Goal: Transaction & Acquisition: Purchase product/service

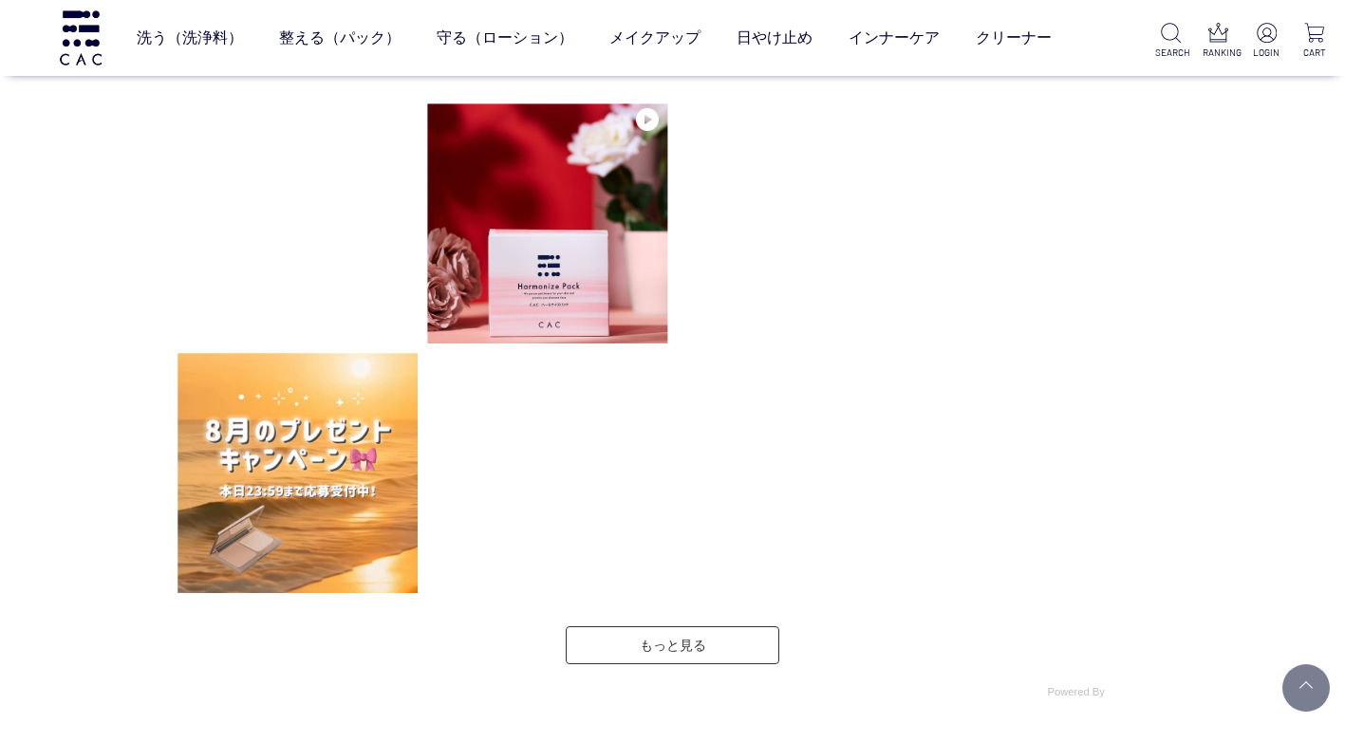
scroll to position [4789, 0]
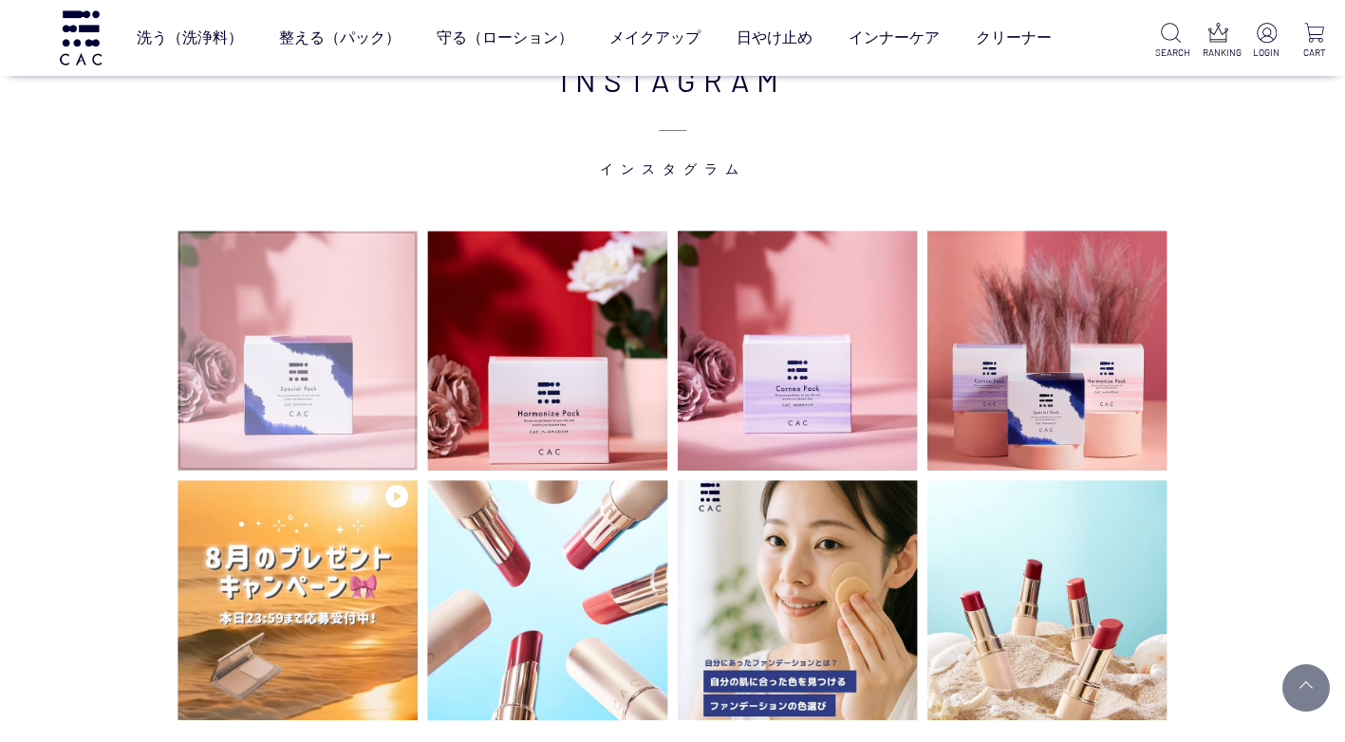
click at [342, 365] on img at bounding box center [298, 351] width 240 height 240
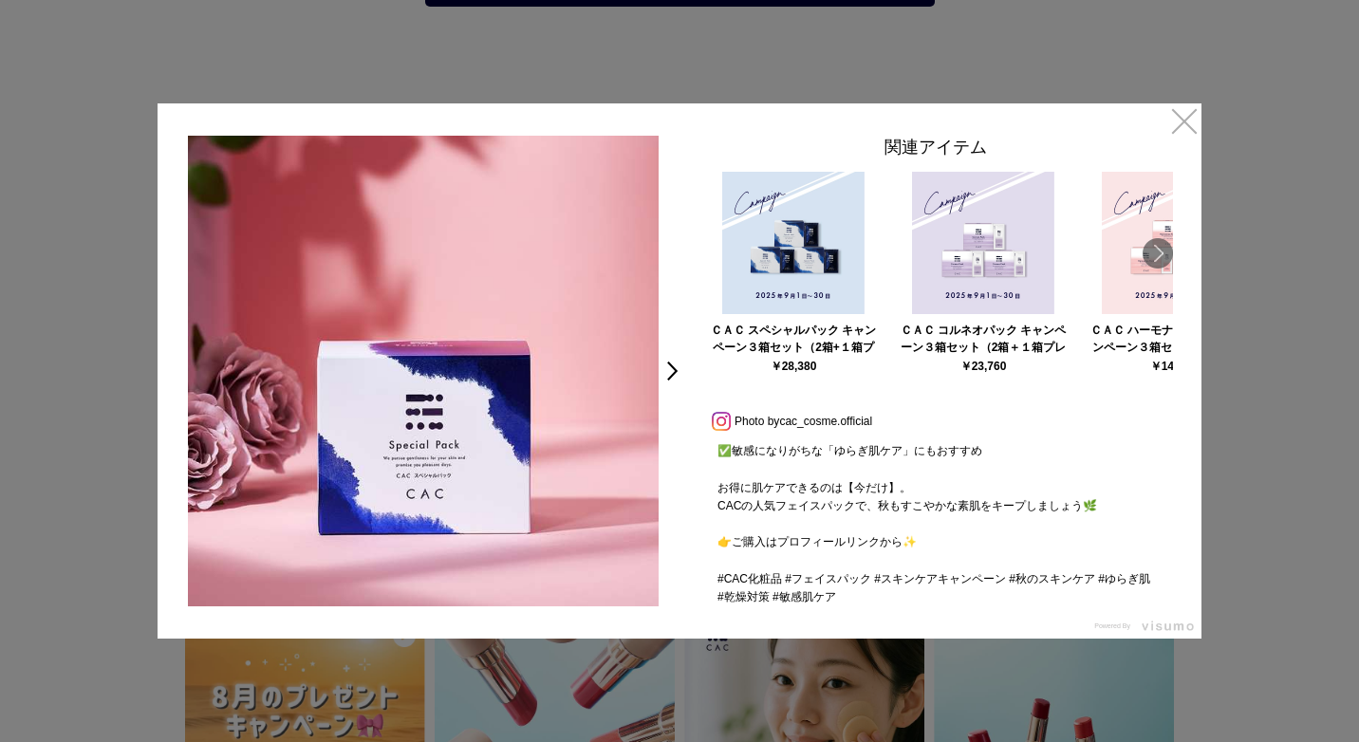
scroll to position [323, 0]
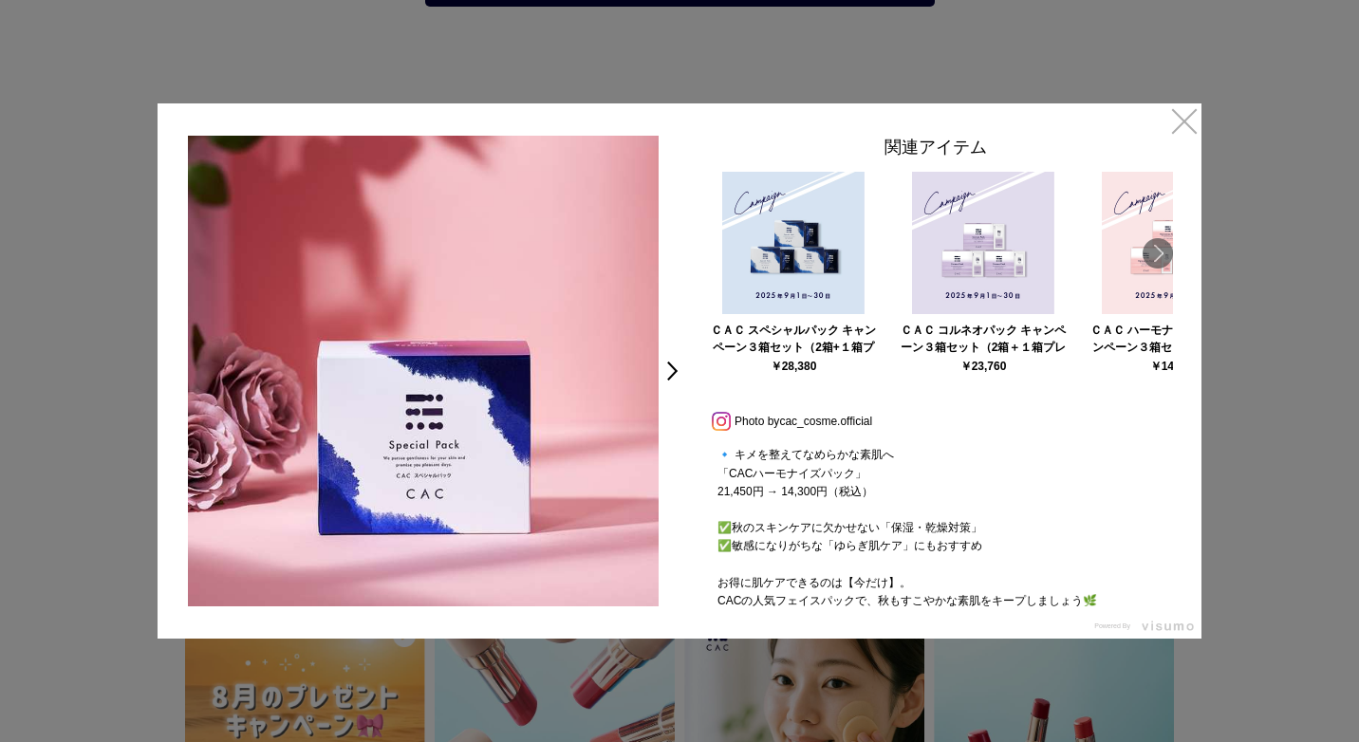
drag, startPoint x: 1188, startPoint y: 111, endPoint x: 1188, endPoint y: 123, distance: 12.3
click at [1188, 114] on link "×" at bounding box center [1185, 120] width 34 height 34
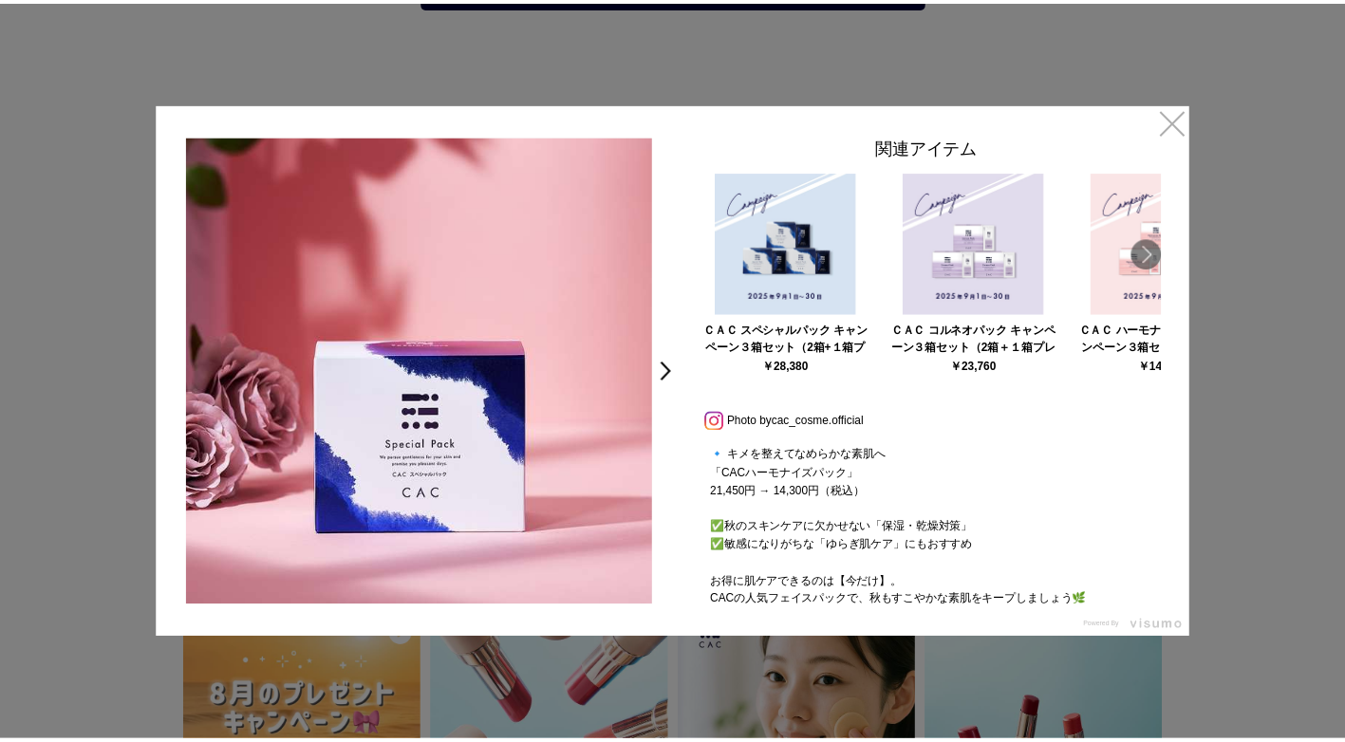
scroll to position [4789, 0]
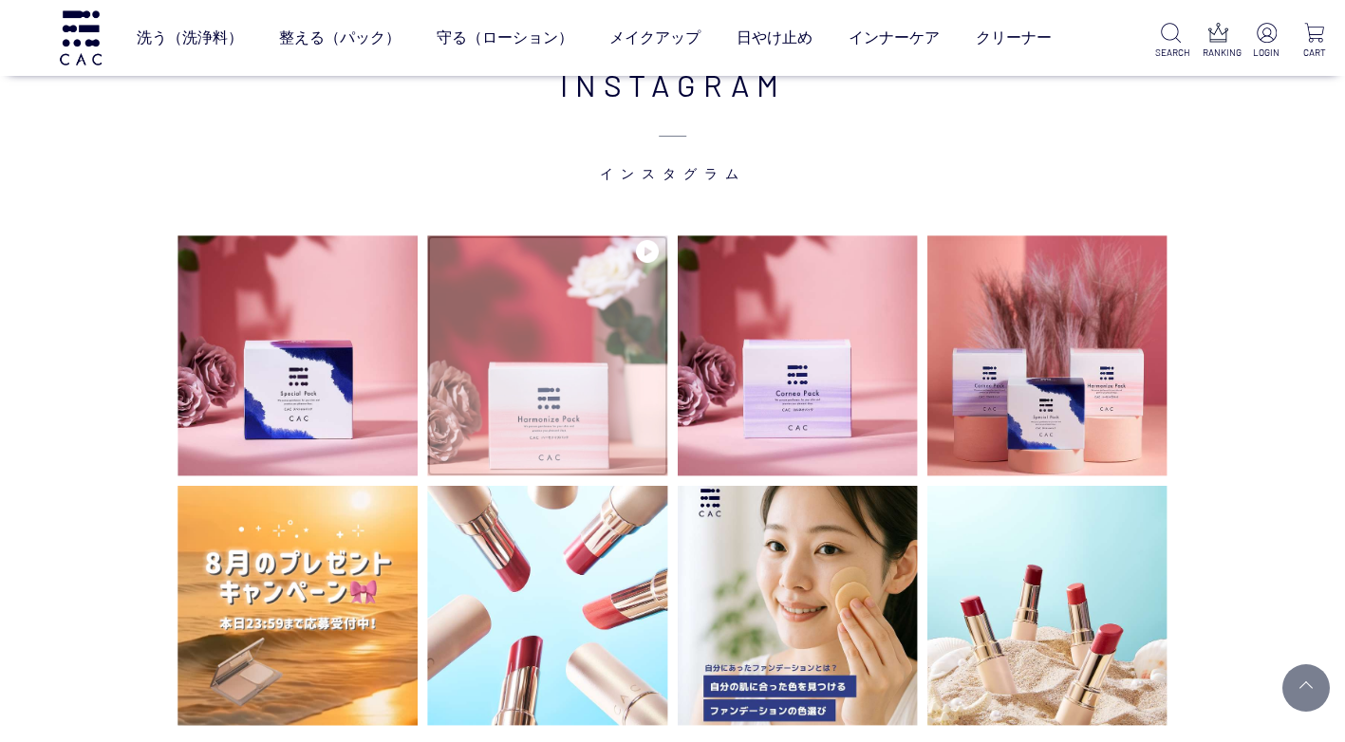
click at [620, 360] on img at bounding box center [547, 355] width 240 height 240
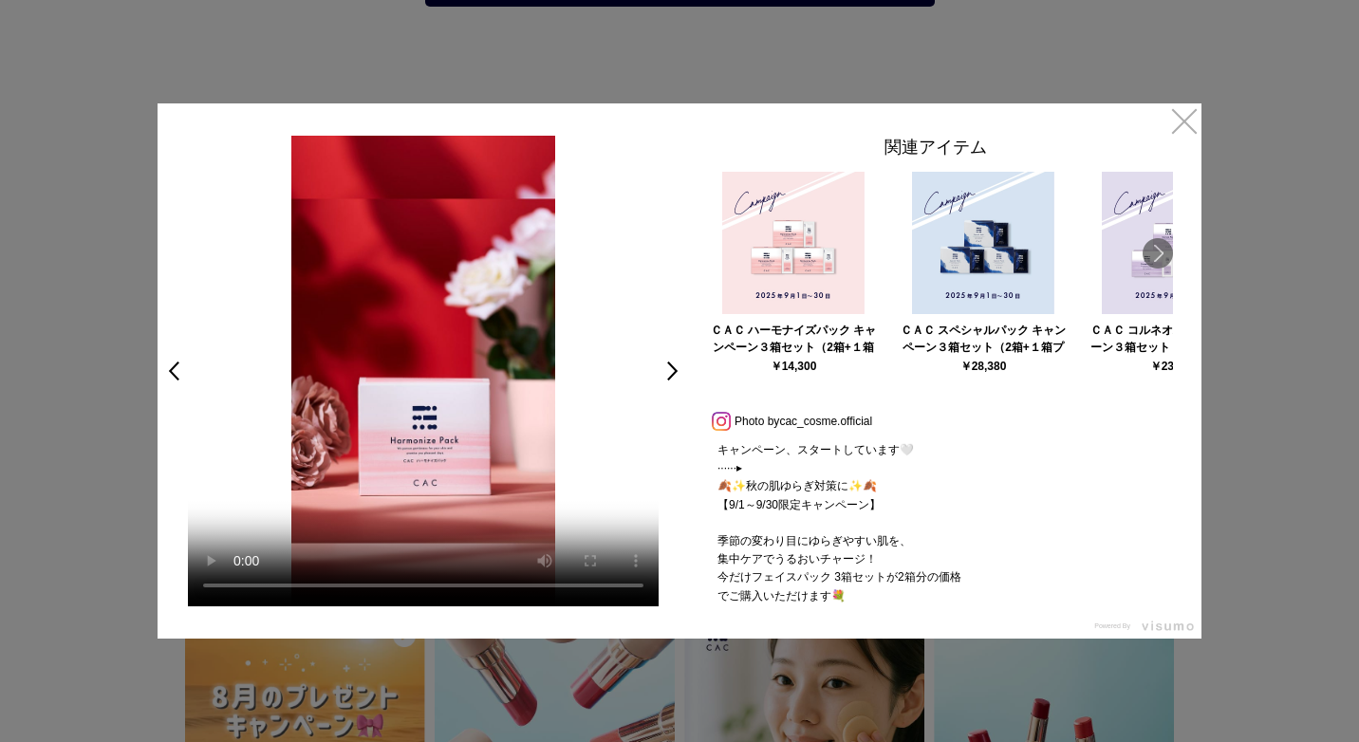
drag, startPoint x: 1183, startPoint y: 116, endPoint x: 1132, endPoint y: 188, distance: 88.5
click at [1183, 116] on link "×" at bounding box center [1185, 120] width 34 height 34
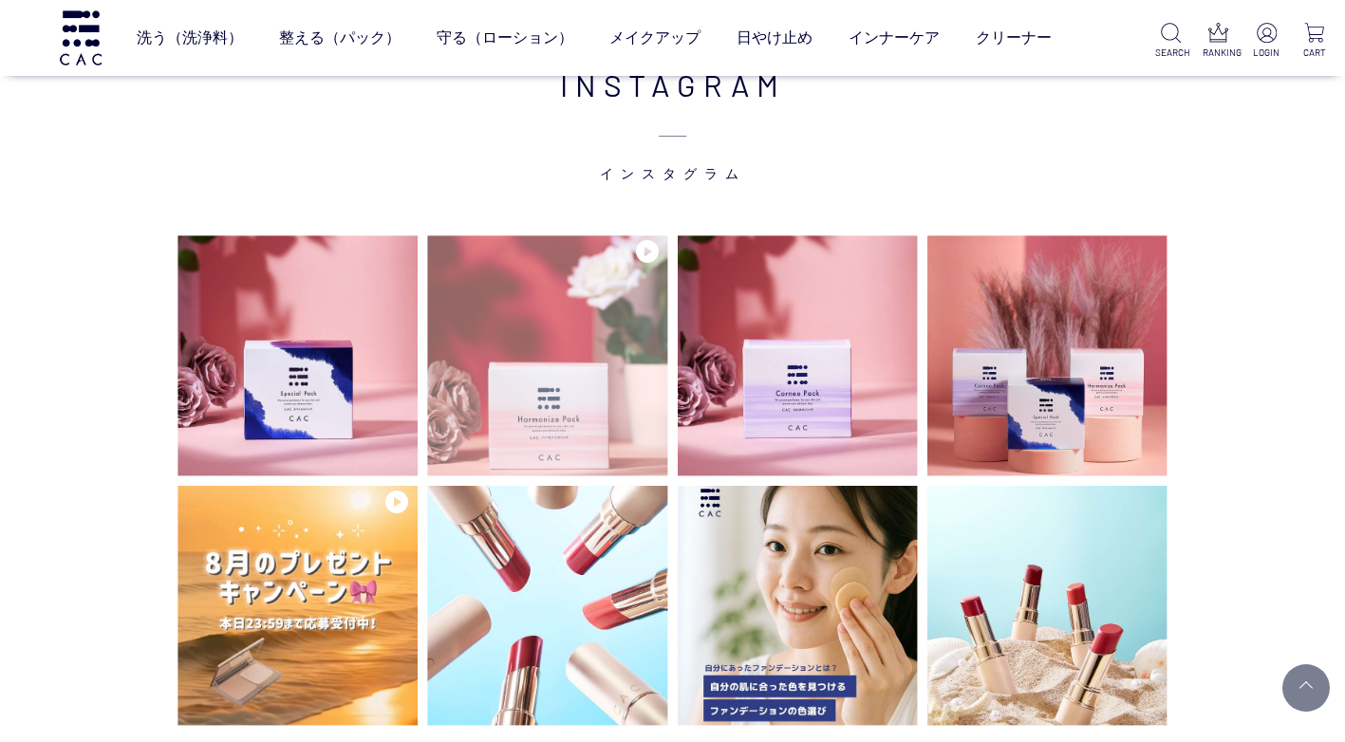
scroll to position [4785, 0]
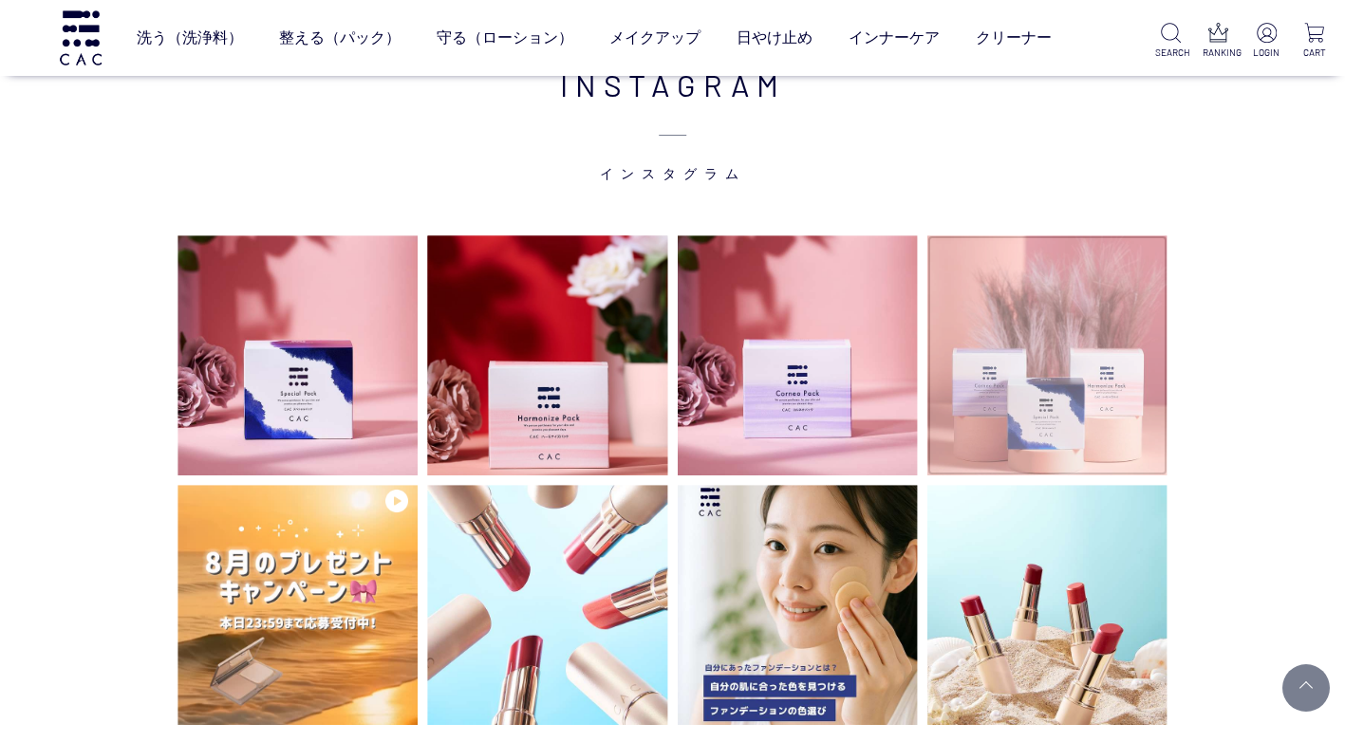
click at [1078, 369] on img at bounding box center [1048, 355] width 240 height 240
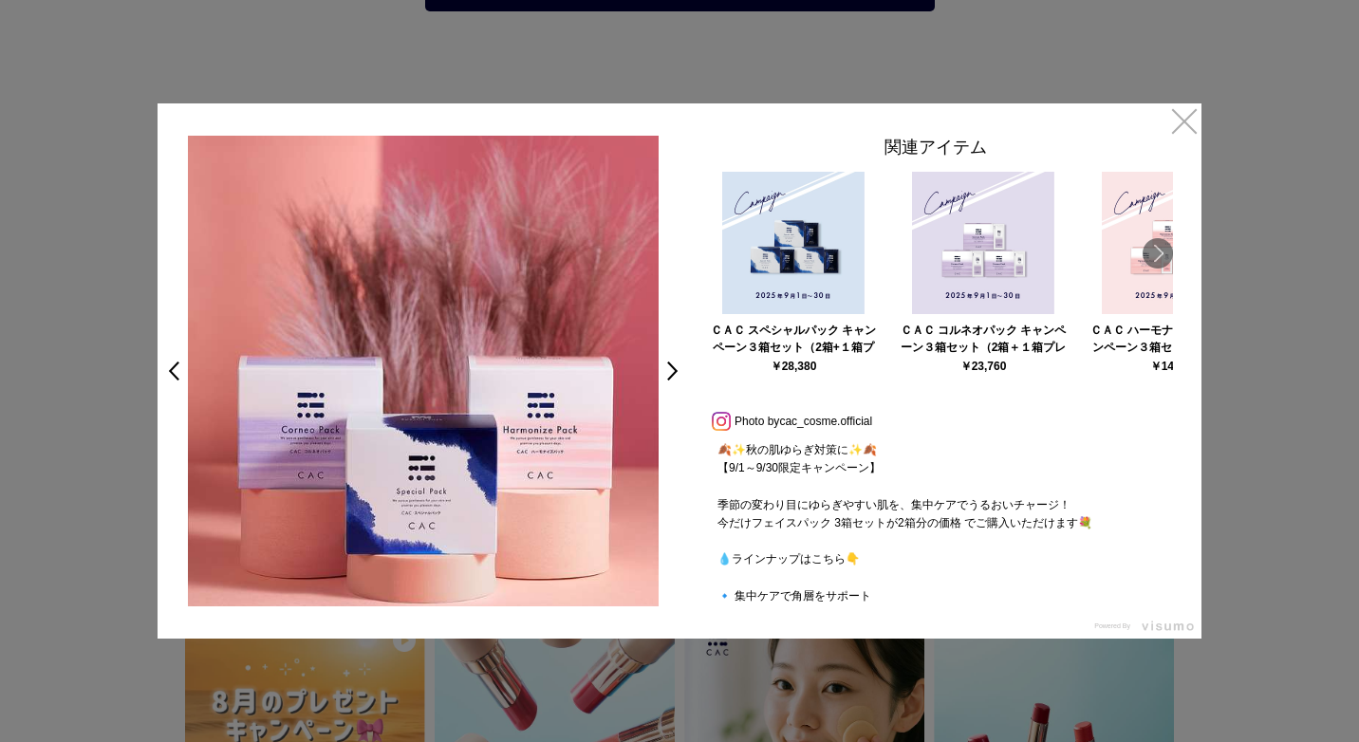
scroll to position [327, 0]
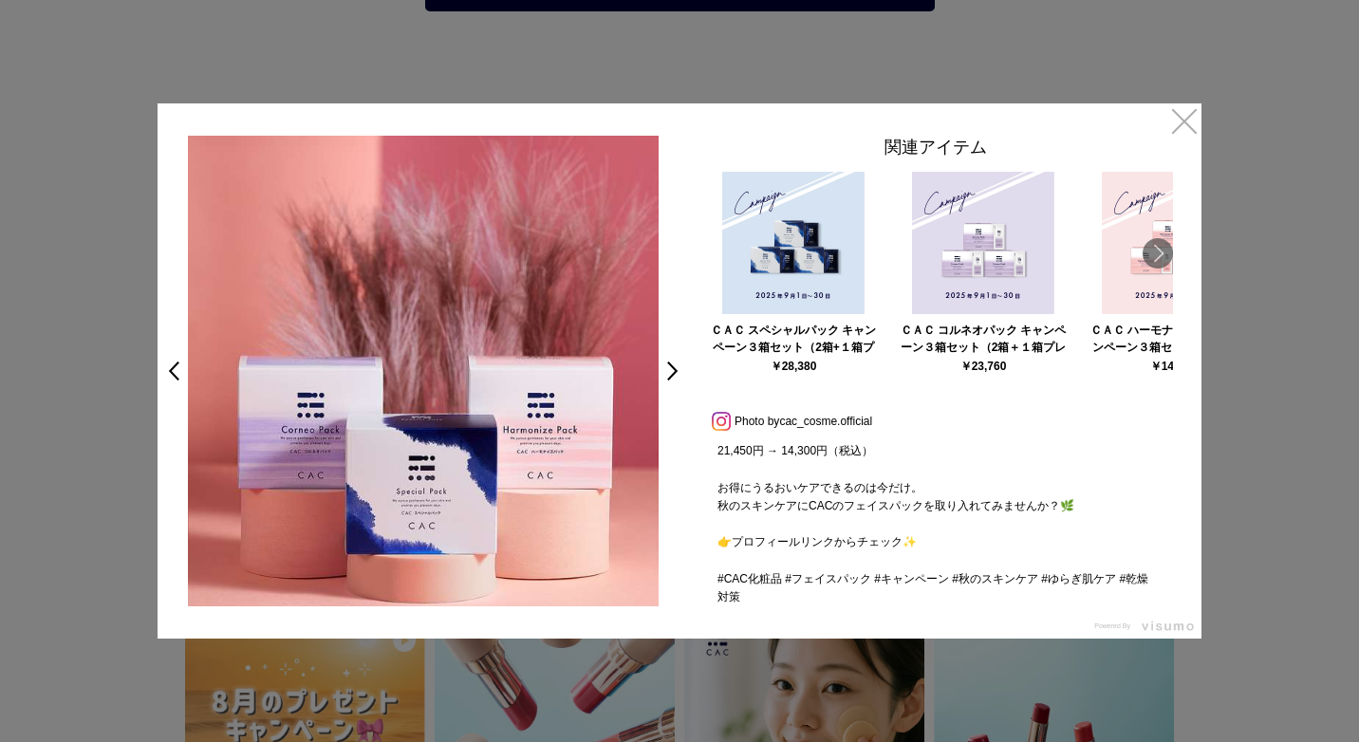
drag, startPoint x: 1184, startPoint y: 124, endPoint x: 1094, endPoint y: 229, distance: 138.0
click at [1156, 132] on div "× < > 関連アイテム ＣＡＣ スペシャルパック キャンペーン３箱セット（2箱+１箱プレゼント） ￥28,380 ＣＡＣ コルネオパック キャンペーン３箱セ…" at bounding box center [680, 370] width 1044 height 535
click at [1187, 119] on link "×" at bounding box center [1185, 120] width 34 height 34
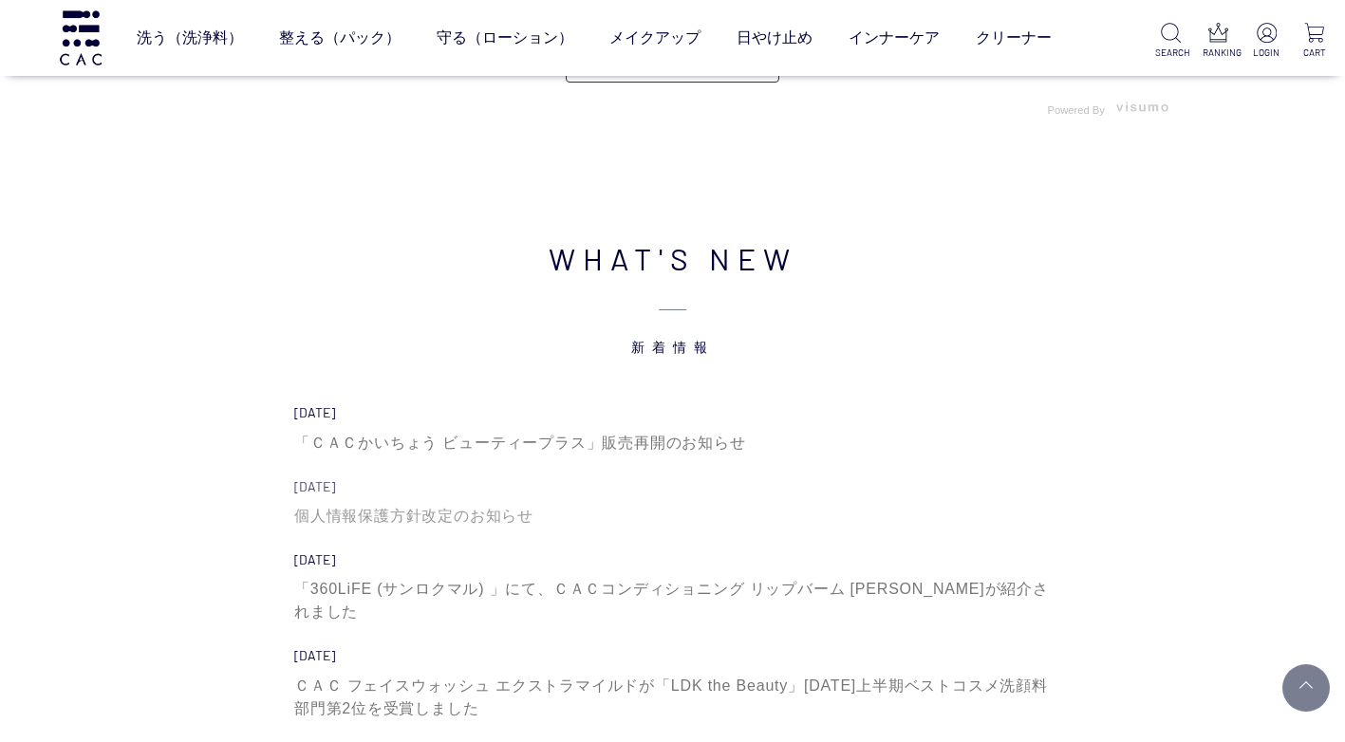
scroll to position [6204, 0]
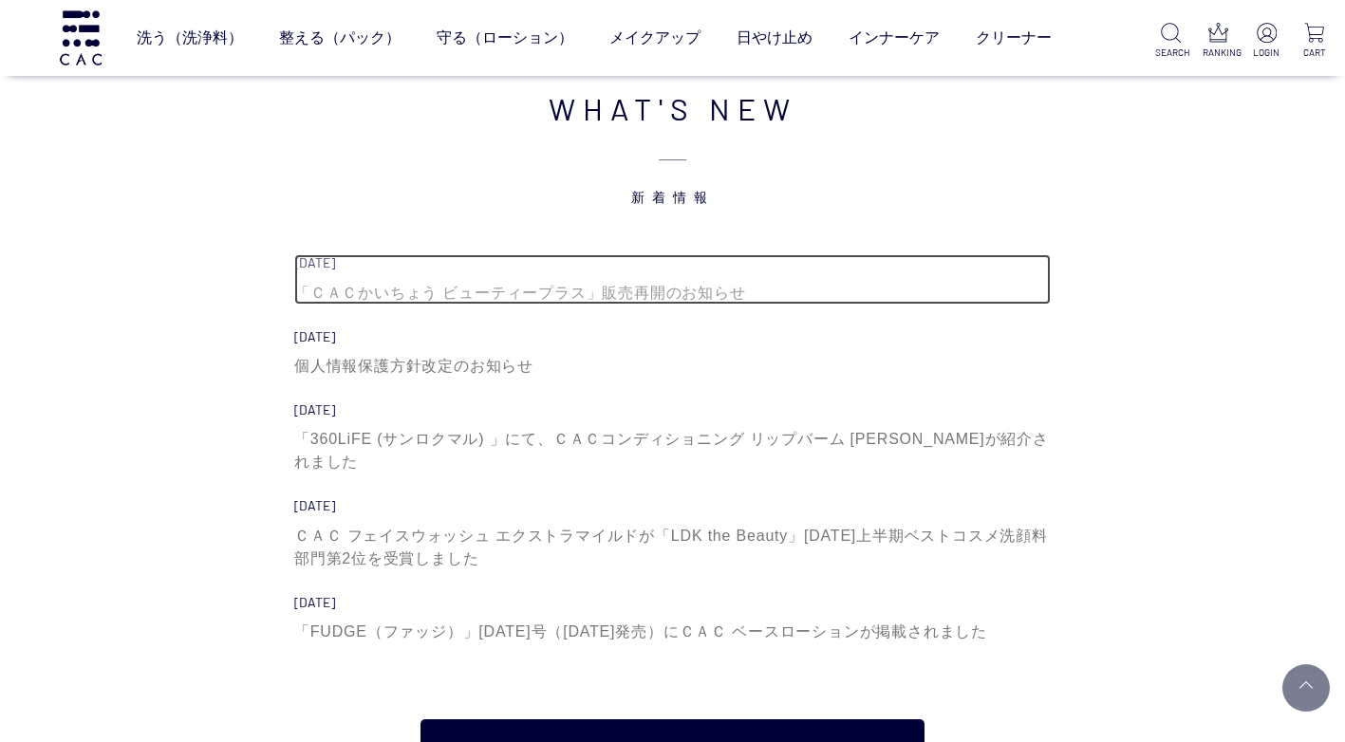
click at [694, 293] on div "「ＣＡＣかいちょう ビューティープラス」販売再開のお知らせ" at bounding box center [672, 293] width 757 height 23
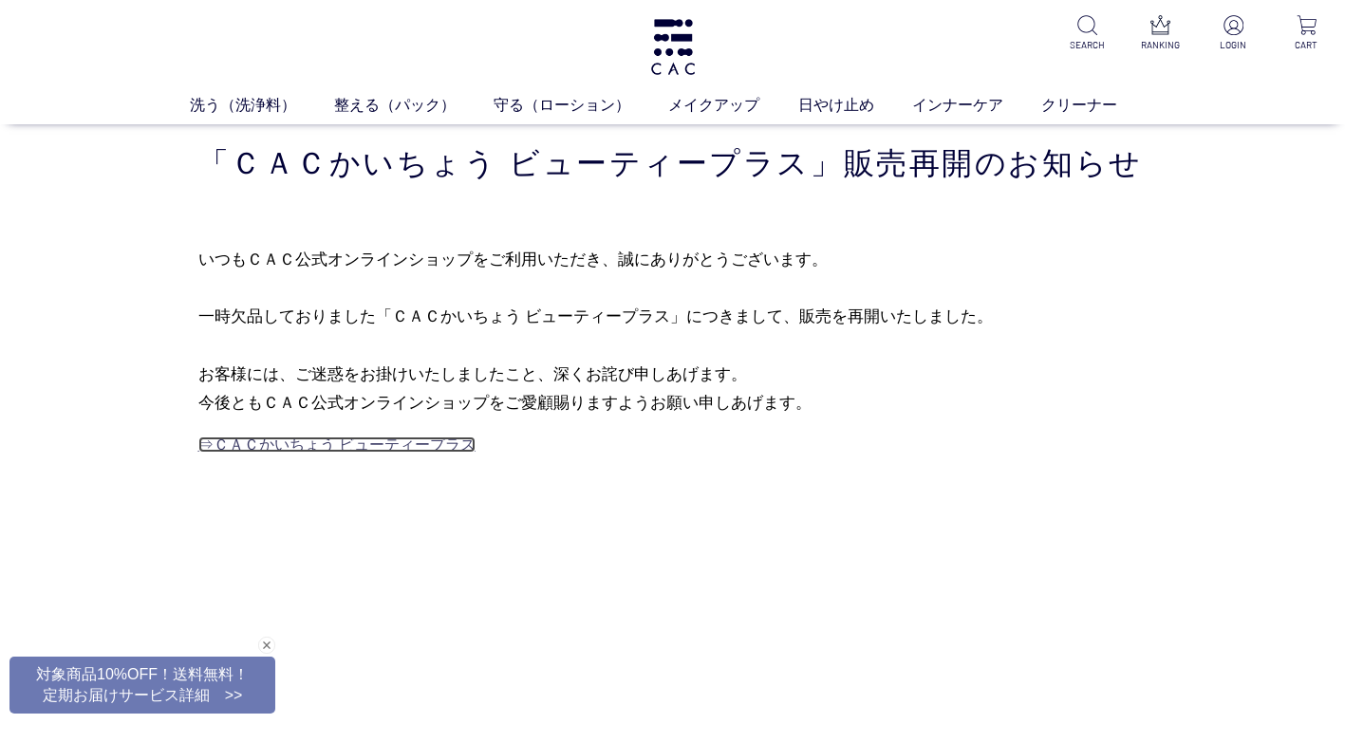
click at [357, 445] on link "⇒ＣＡＣかいちょう ビューティープラス" at bounding box center [336, 445] width 277 height 16
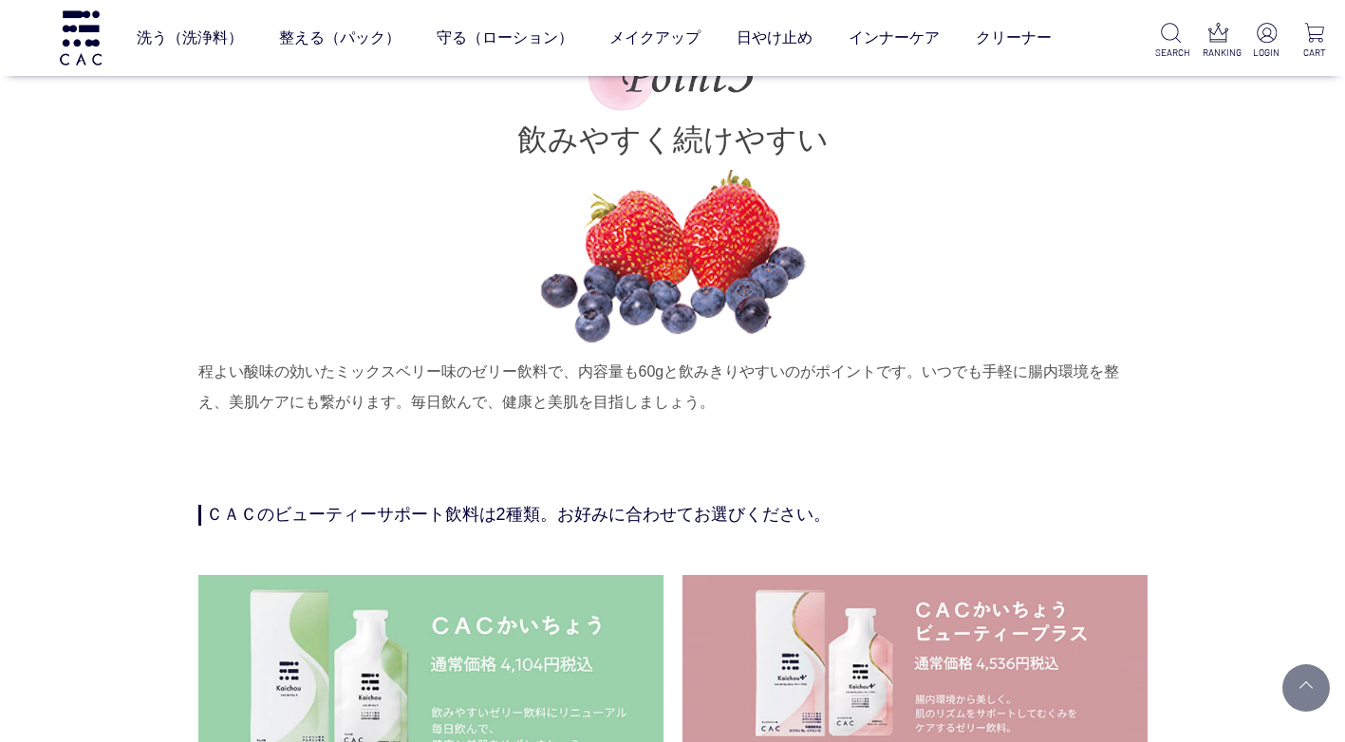
scroll to position [4842, 0]
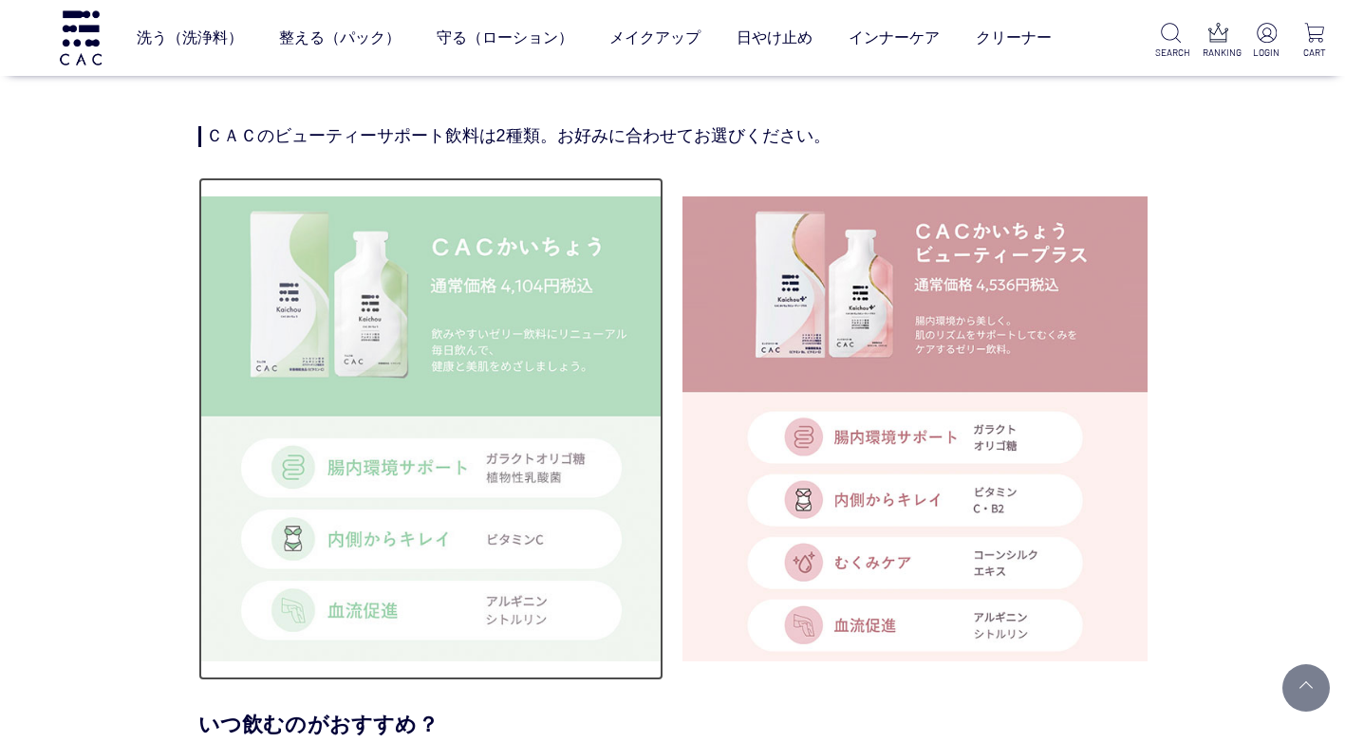
click at [474, 333] on img at bounding box center [430, 429] width 465 height 465
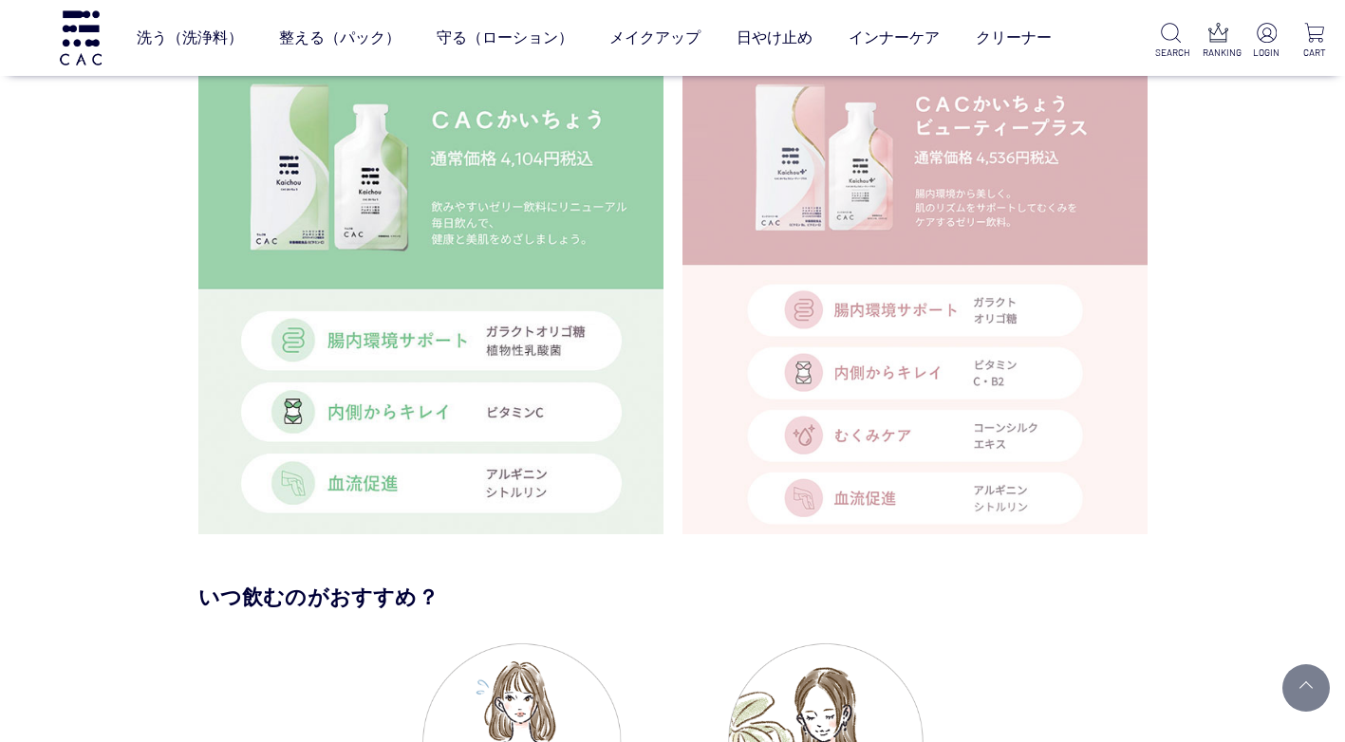
scroll to position [4462, 0]
